Goal: Go to known website: Go to known website

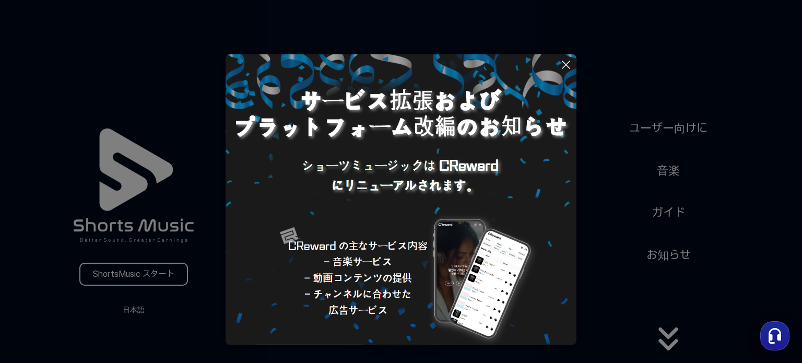
click at [688, 132] on button at bounding box center [401, 181] width 802 height 363
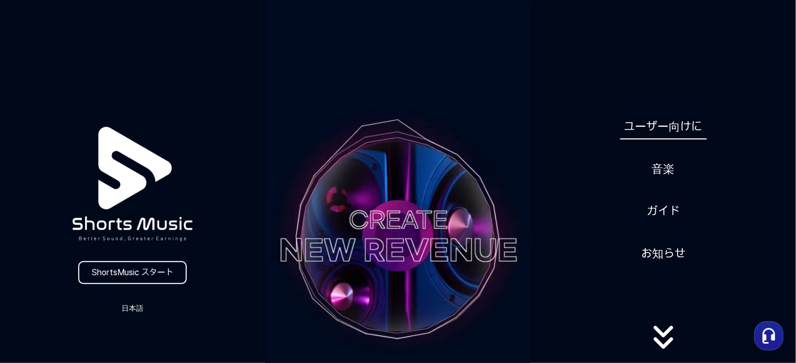
click at [674, 132] on link "ユーザー向けに" at bounding box center [664, 127] width 87 height 26
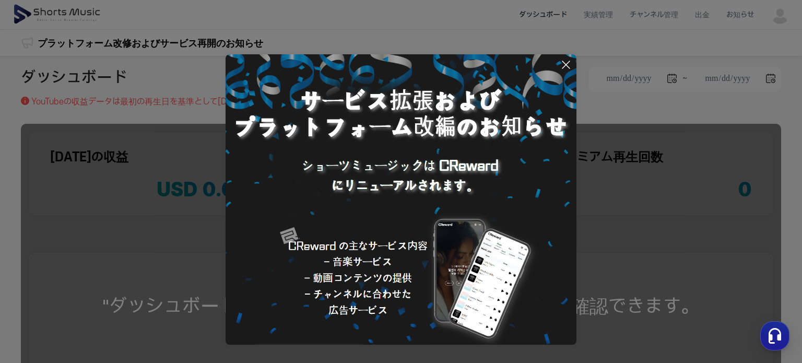
click at [379, 247] on img at bounding box center [400, 229] width 351 height 351
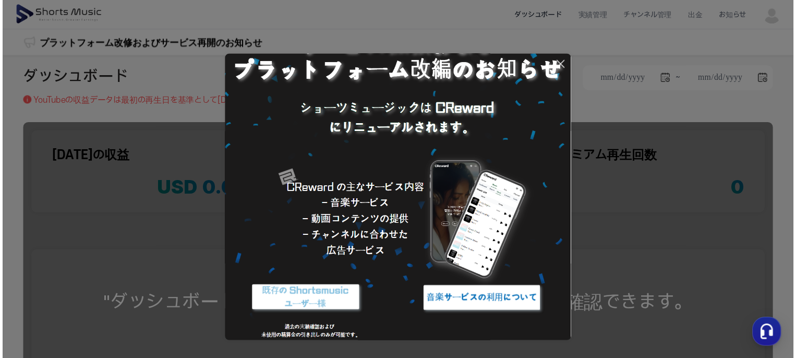
scroll to position [60, 0]
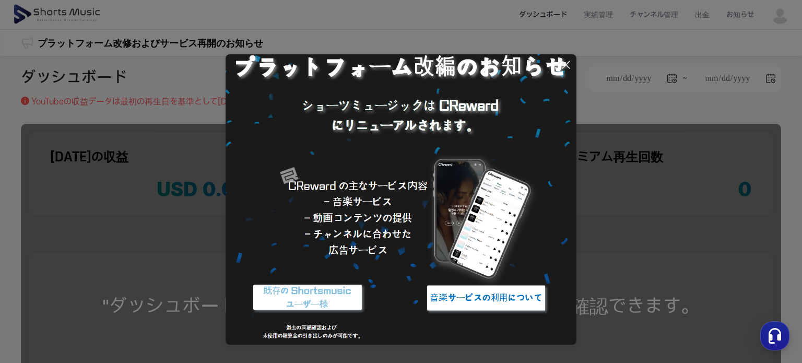
click at [469, 301] on img at bounding box center [486, 297] width 130 height 39
click at [565, 64] on icon at bounding box center [565, 64] width 7 height 7
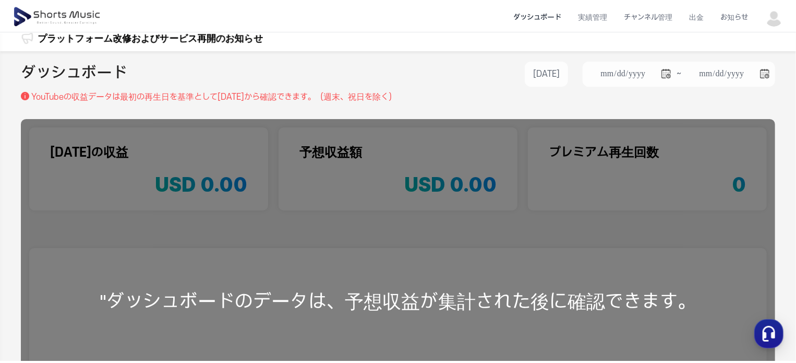
scroll to position [0, 0]
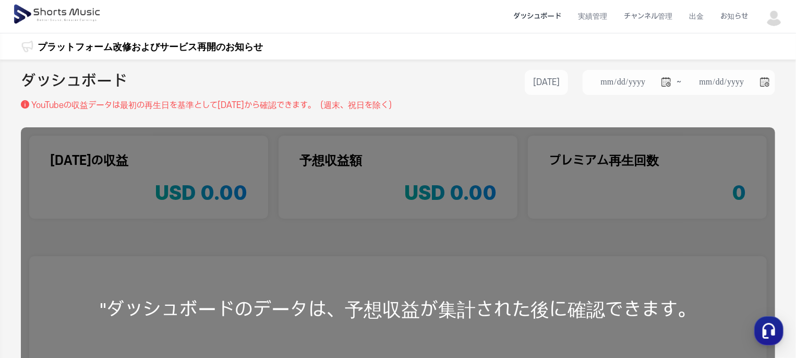
click at [102, 19] on img at bounding box center [58, 14] width 90 height 29
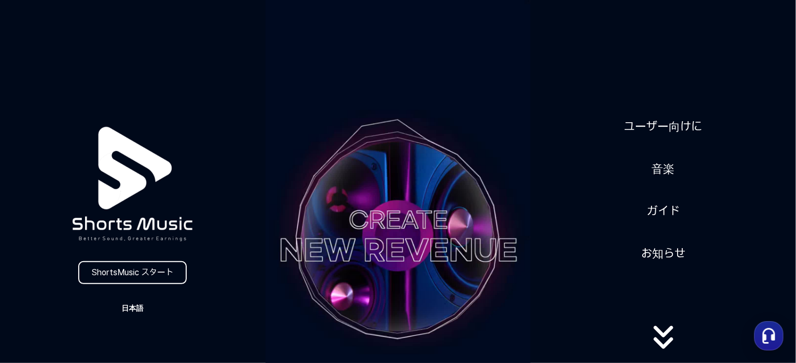
click at [141, 311] on button "日本語" at bounding box center [133, 308] width 50 height 15
click at [134, 350] on button "日本語" at bounding box center [133, 352] width 42 height 10
click at [135, 279] on link "ShortsMusic スタート" at bounding box center [132, 272] width 109 height 23
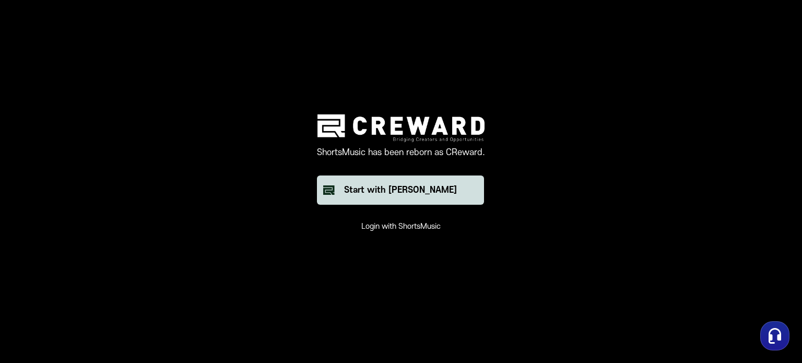
click at [402, 189] on div "Start with Creward" at bounding box center [400, 190] width 113 height 13
